Goal: Navigation & Orientation: Find specific page/section

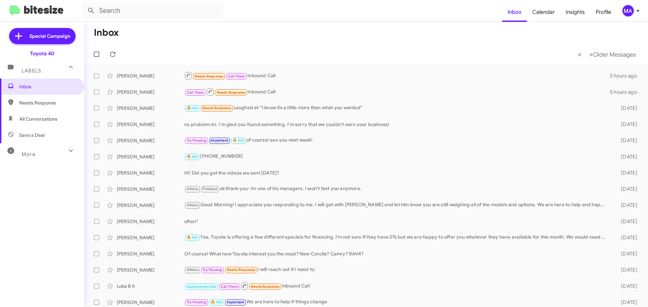
click at [37, 97] on span "Needs Response" at bounding box center [42, 103] width 84 height 16
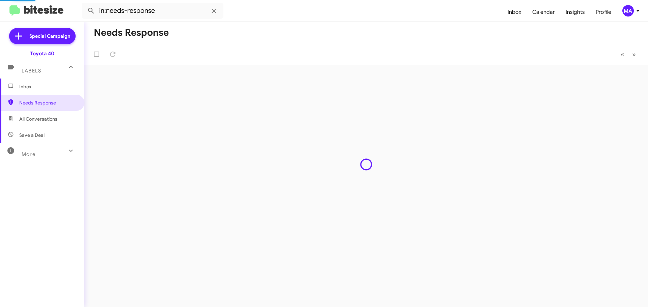
click at [39, 117] on span "All Conversations" at bounding box center [38, 119] width 38 height 7
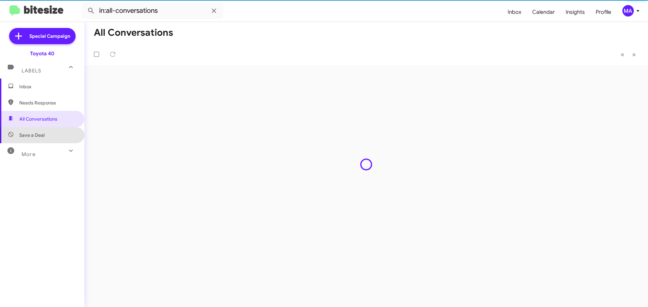
click at [42, 130] on span "Save a Deal" at bounding box center [42, 135] width 84 height 16
type input "in:not-interested"
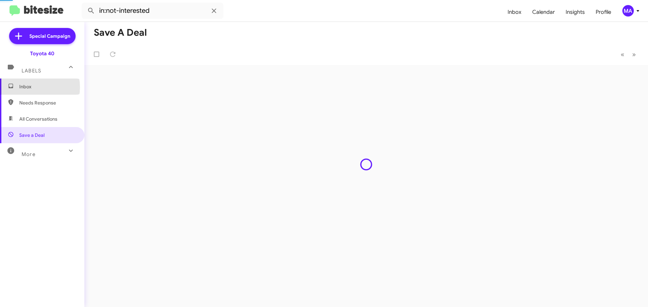
click at [32, 87] on span "Inbox" at bounding box center [47, 86] width 57 height 7
